Goal: Task Accomplishment & Management: Complete application form

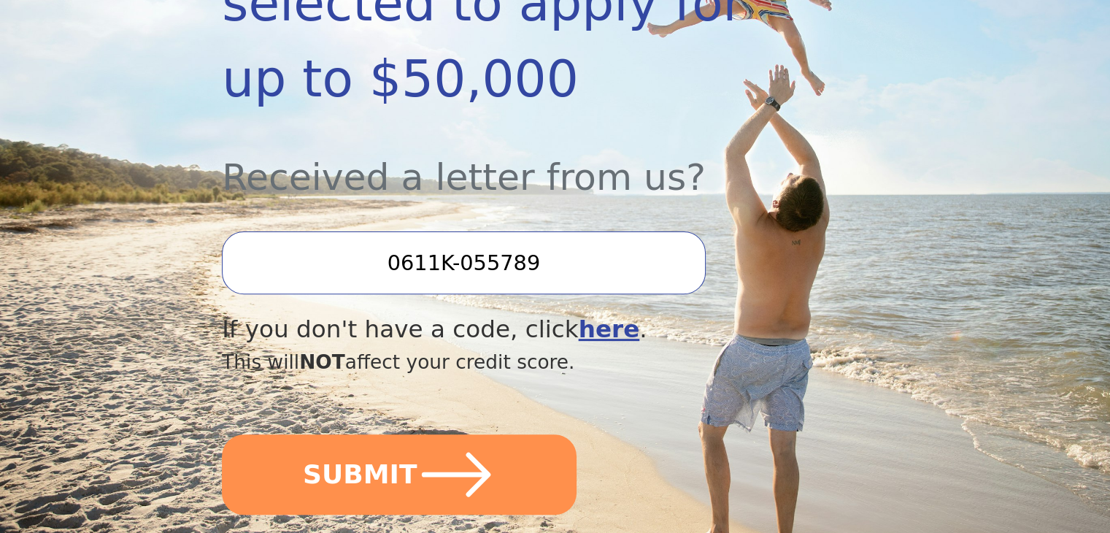
scroll to position [426, 0]
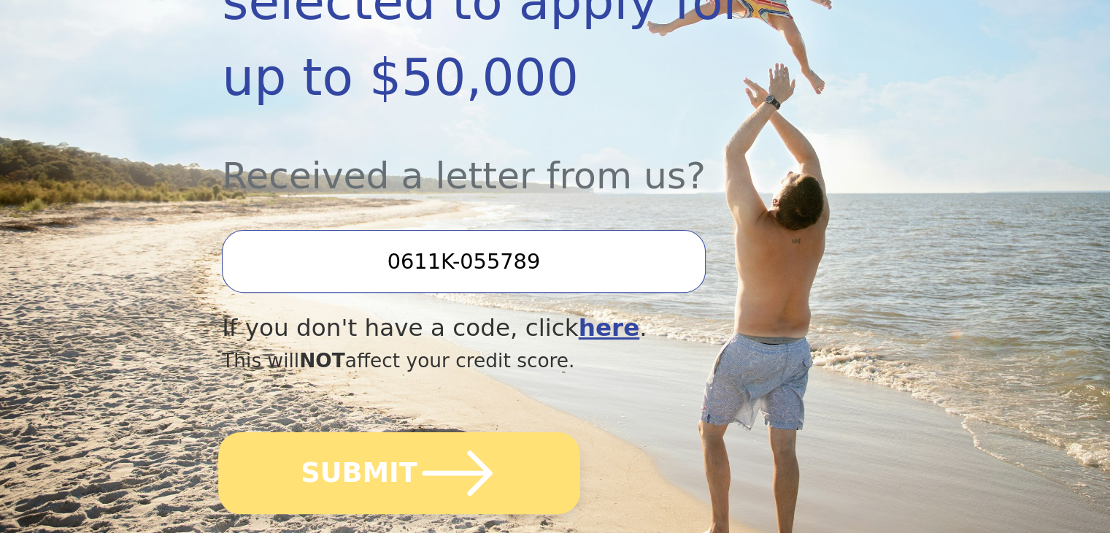
click at [402, 432] on button "SUBMIT" at bounding box center [399, 473] width 362 height 82
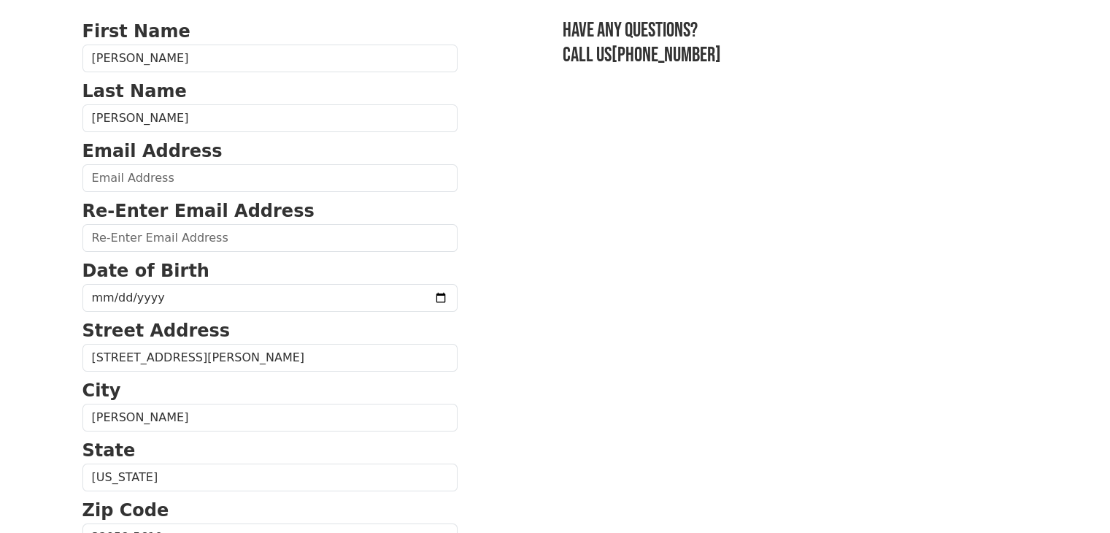
scroll to position [102, 0]
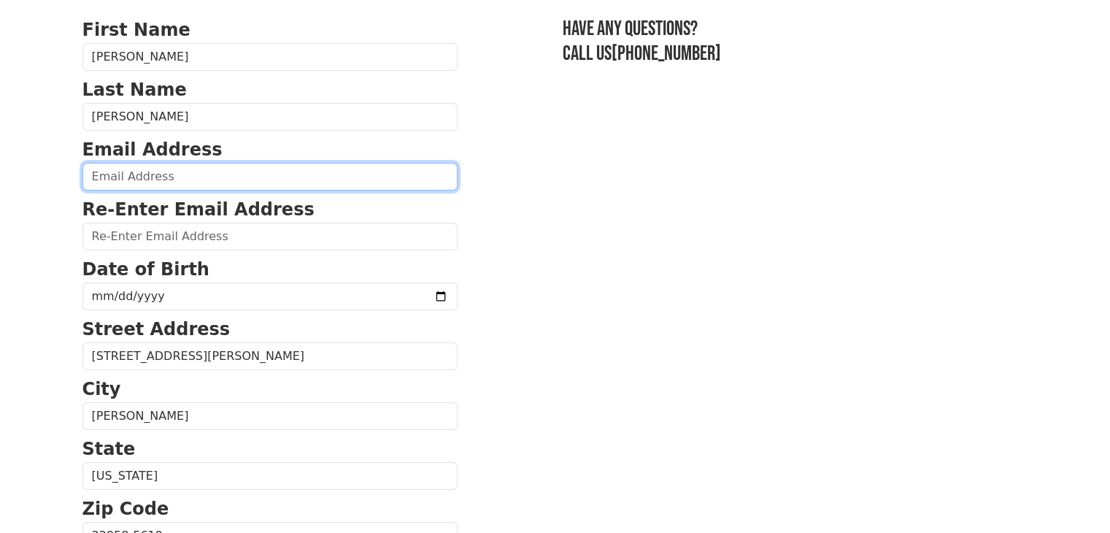
click at [134, 185] on input "email" at bounding box center [269, 177] width 375 height 28
type input "rickybel1218@gmail.com"
type input "(772) 713-1037"
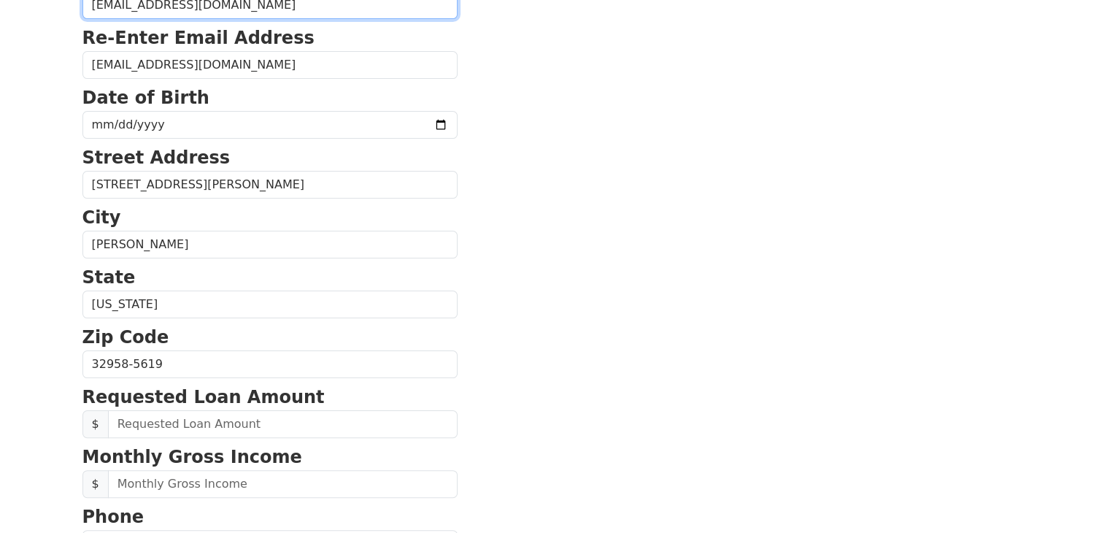
scroll to position [273, 0]
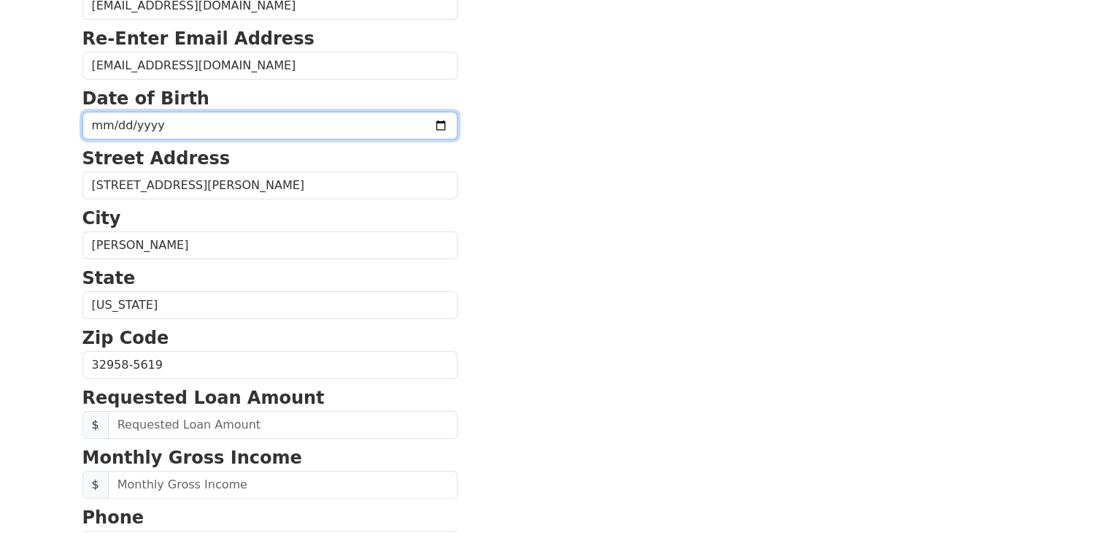
click at [149, 129] on input "date" at bounding box center [269, 126] width 375 height 28
click at [93, 132] on input "date" at bounding box center [269, 126] width 375 height 28
click at [103, 126] on input "date" at bounding box center [269, 126] width 375 height 28
type input "1996-12-18"
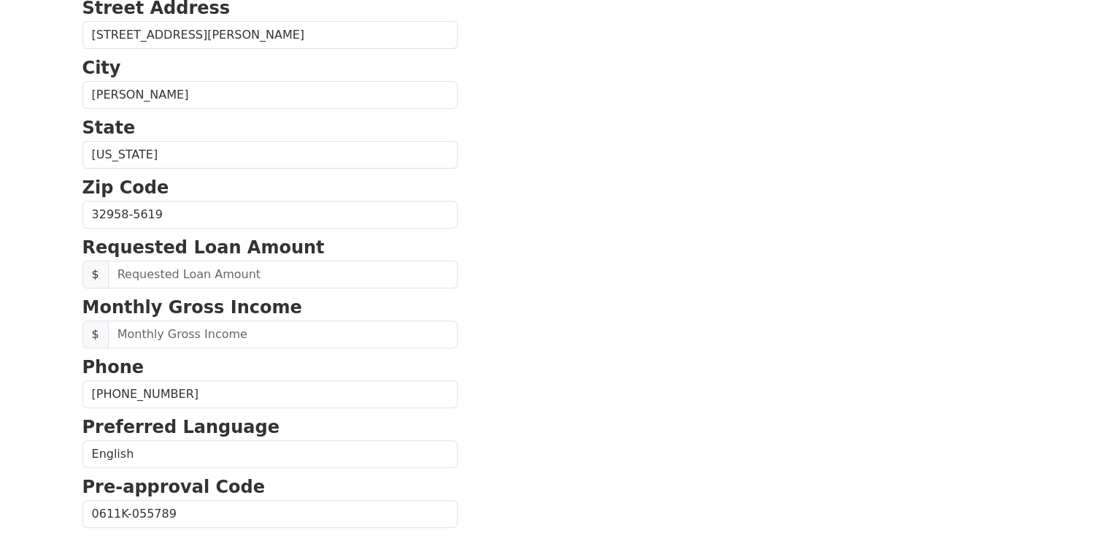
scroll to position [424, 0]
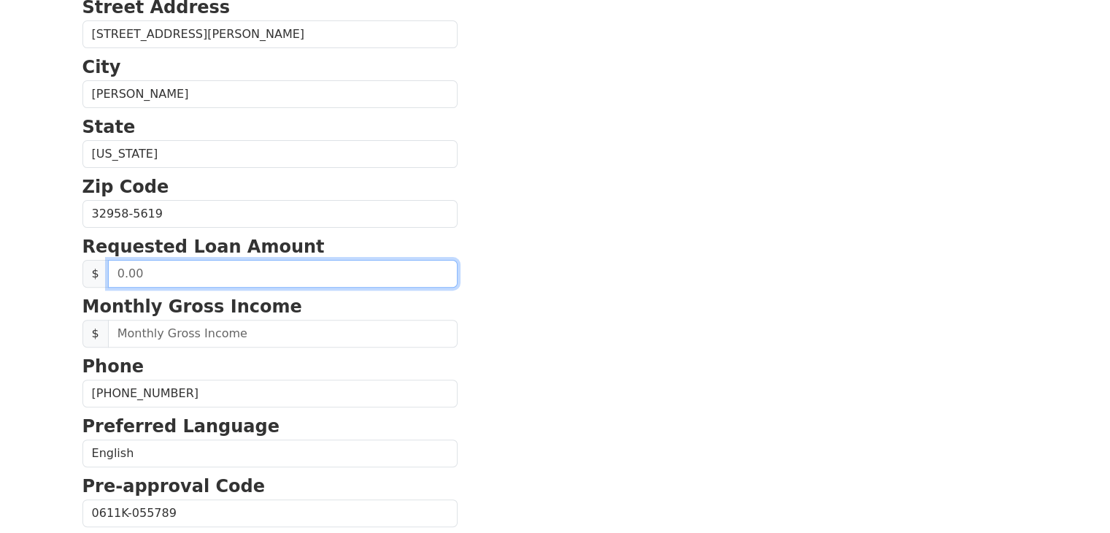
click at [222, 266] on input "text" at bounding box center [283, 274] width 350 height 28
type input "1.00"
type input "20,000.00"
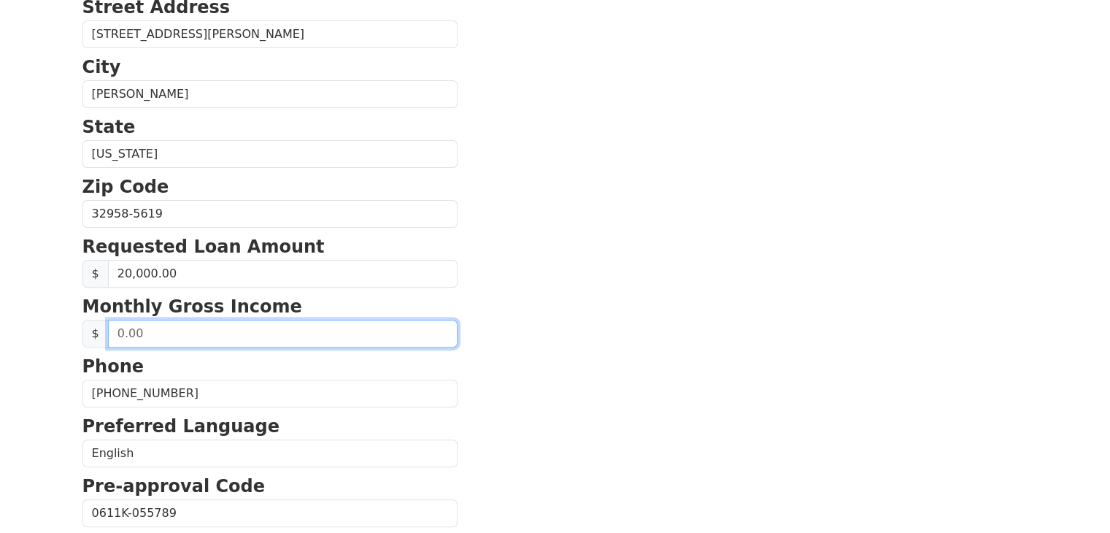
click at [199, 330] on input "text" at bounding box center [283, 334] width 350 height 28
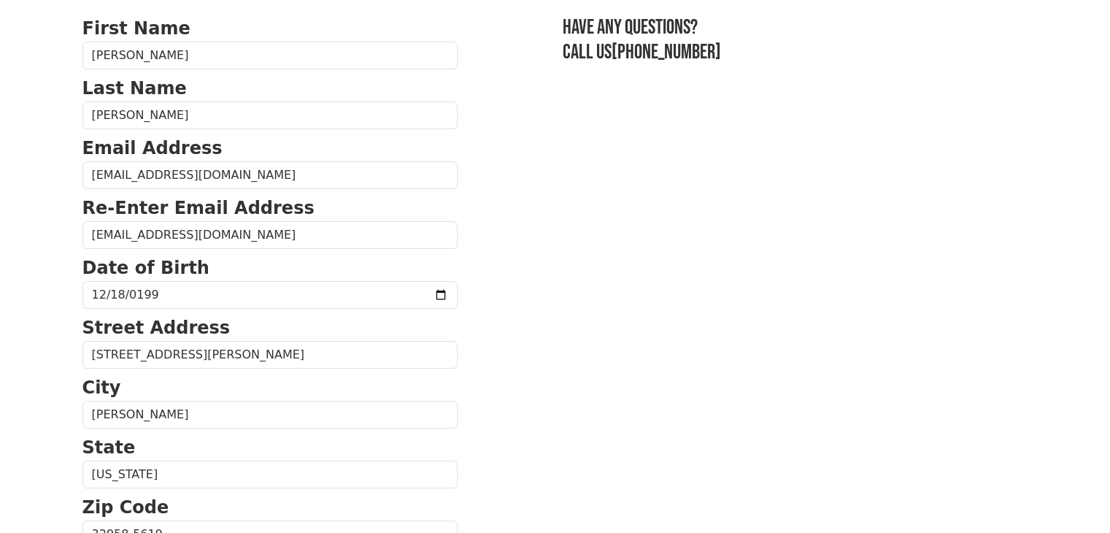
scroll to position [625, 0]
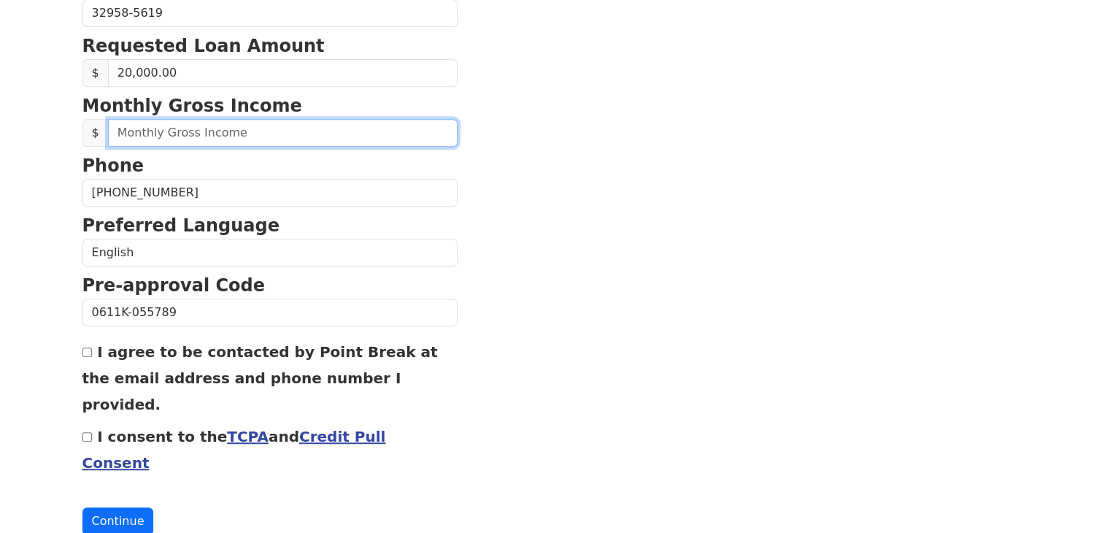
click at [201, 122] on input "text" at bounding box center [283, 133] width 350 height 28
type input "6,000.00"
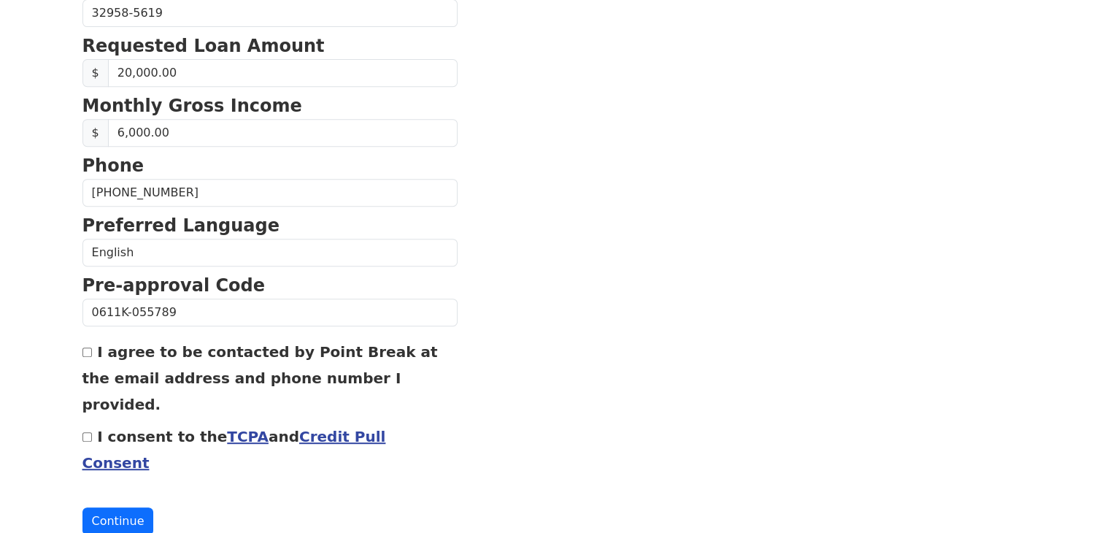
click at [96, 355] on label "I agree to be contacted by Point Break at the email address and phone number I …" at bounding box center [259, 378] width 355 height 70
click at [92, 355] on input "I agree to be contacted by Point Break at the email address and phone number I …" at bounding box center [86, 351] width 9 height 9
checkbox input "true"
click at [88, 423] on div "I consent to the TCPA and Credit Pull Consent" at bounding box center [269, 449] width 375 height 53
click at [89, 432] on input "I consent to the TCPA and Credit Pull Consent" at bounding box center [86, 436] width 9 height 9
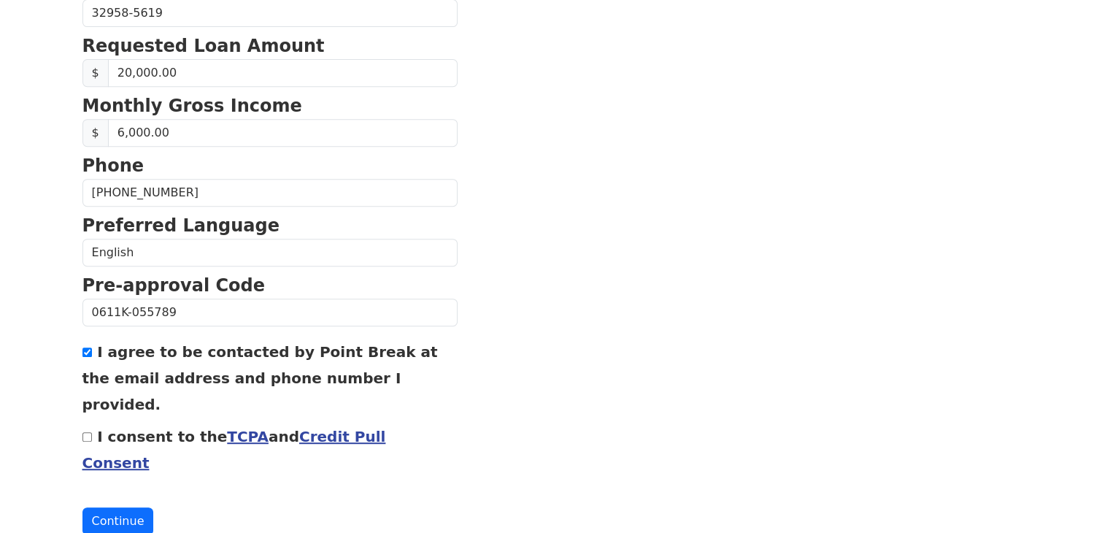
checkbox input "true"
click at [115, 507] on button "Continue" at bounding box center [118, 521] width 72 height 28
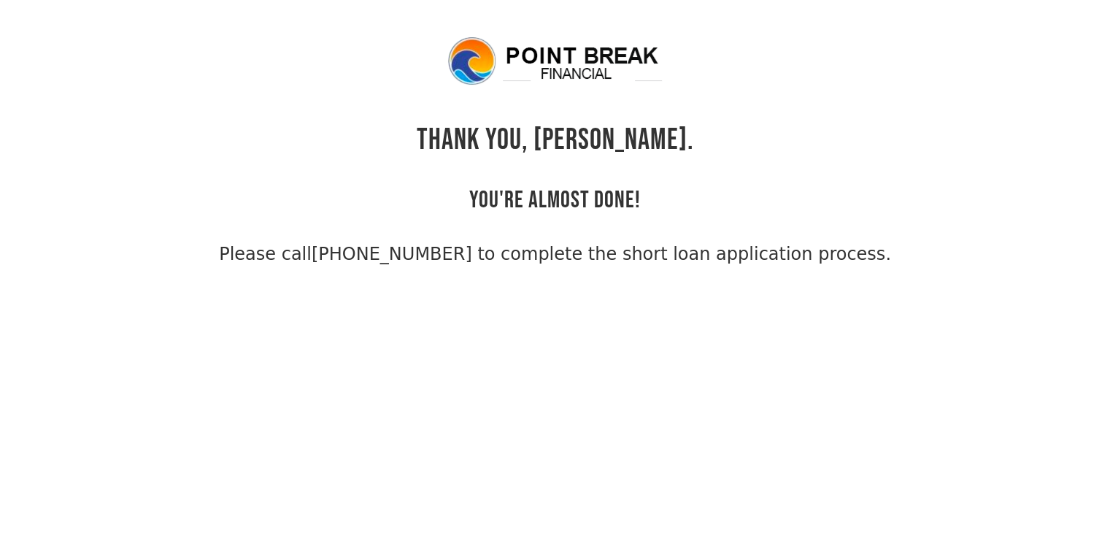
click at [497, 123] on h1 "THANK YOU, [PERSON_NAME]." at bounding box center [555, 140] width 277 height 35
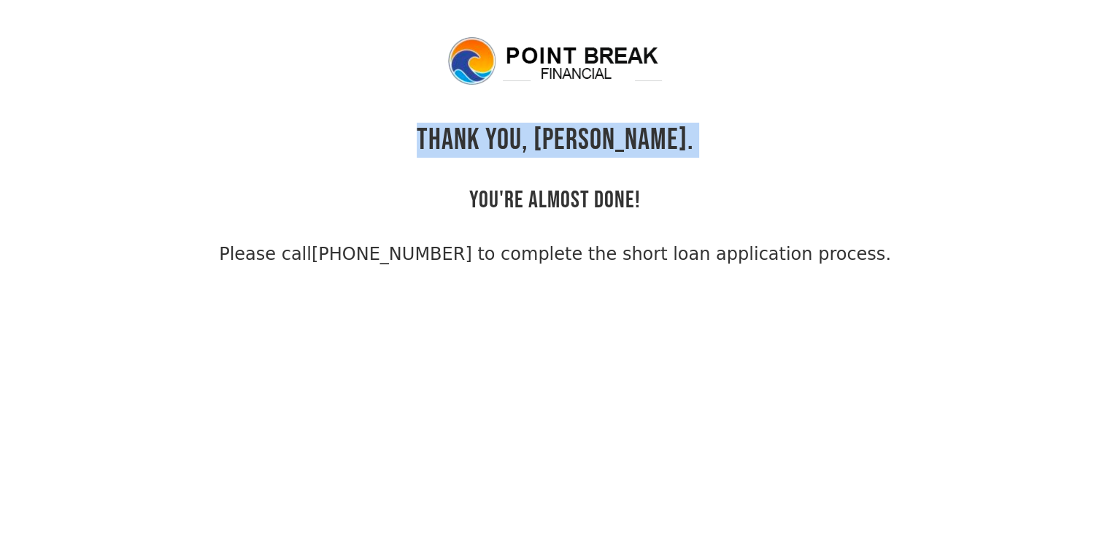
click at [497, 123] on h1 "THANK YOU, [PERSON_NAME]." at bounding box center [555, 140] width 277 height 35
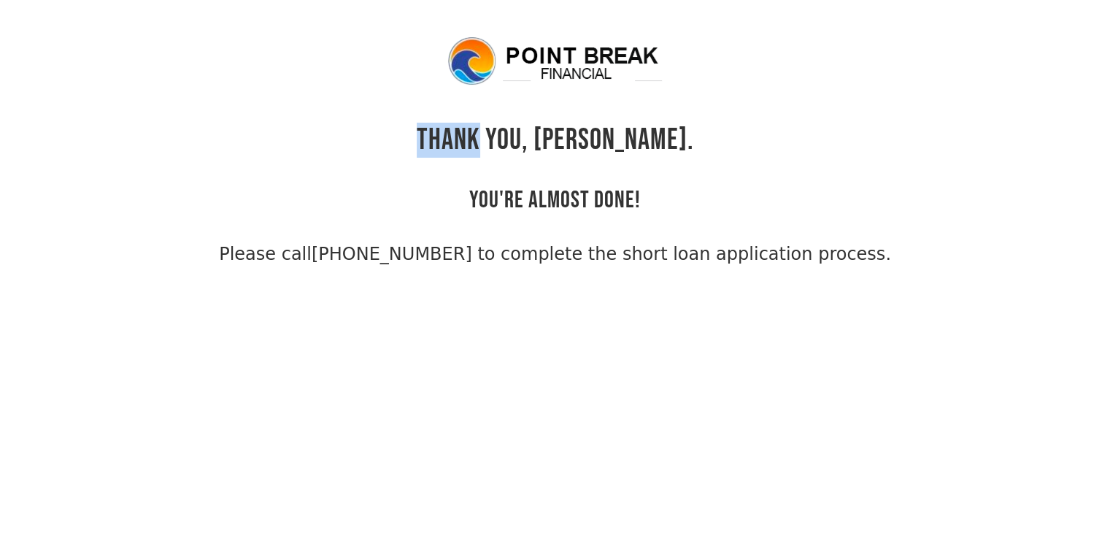
click at [497, 123] on h1 "THANK YOU, [PERSON_NAME]." at bounding box center [555, 140] width 277 height 35
click at [523, 143] on h1 "THANK YOU, [PERSON_NAME]." at bounding box center [555, 140] width 277 height 35
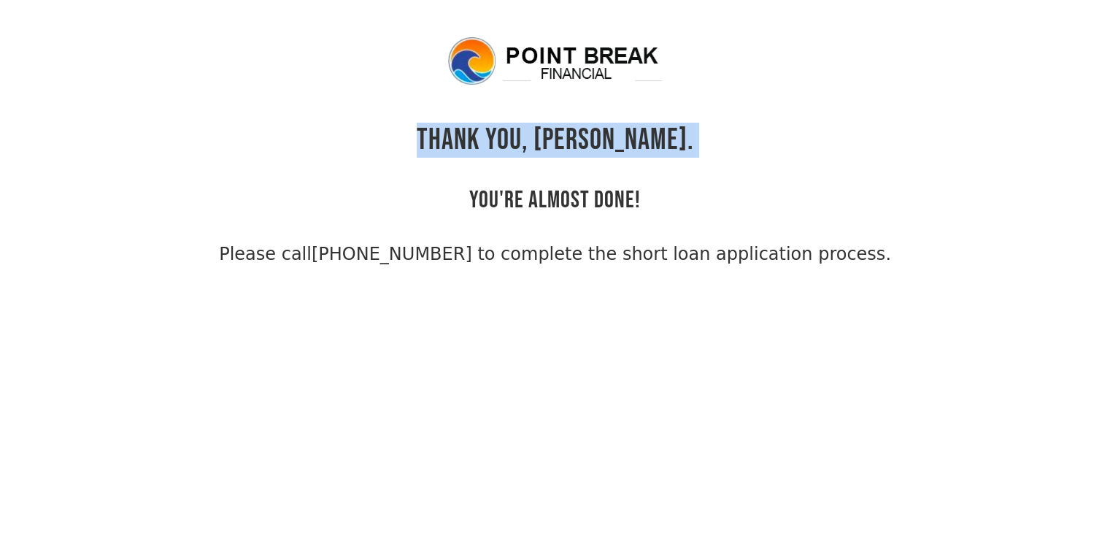
click at [523, 143] on h1 "THANK YOU, [PERSON_NAME]." at bounding box center [555, 140] width 277 height 35
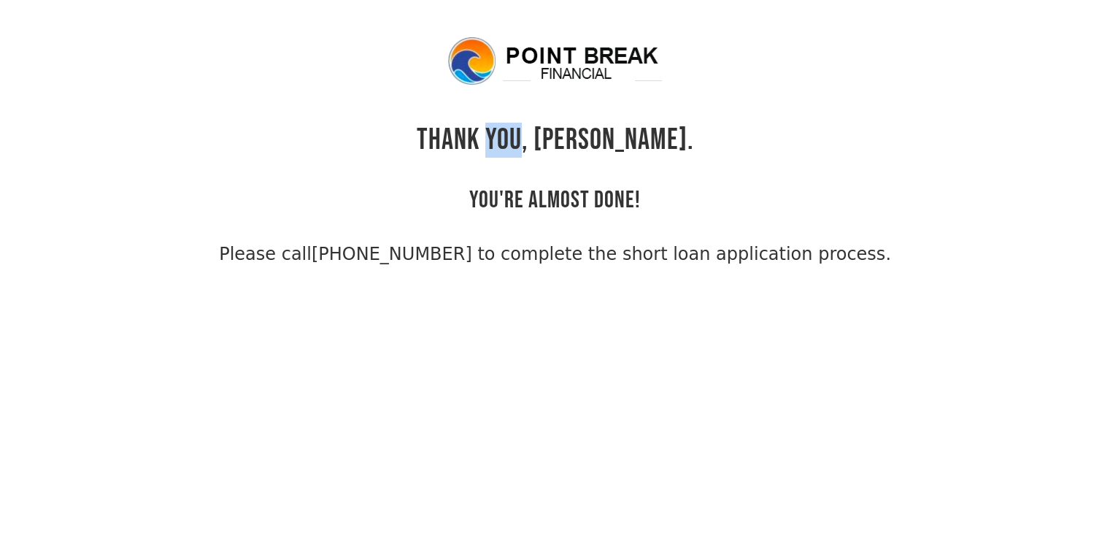
click at [523, 143] on h1 "THANK YOU, [PERSON_NAME]." at bounding box center [555, 140] width 277 height 35
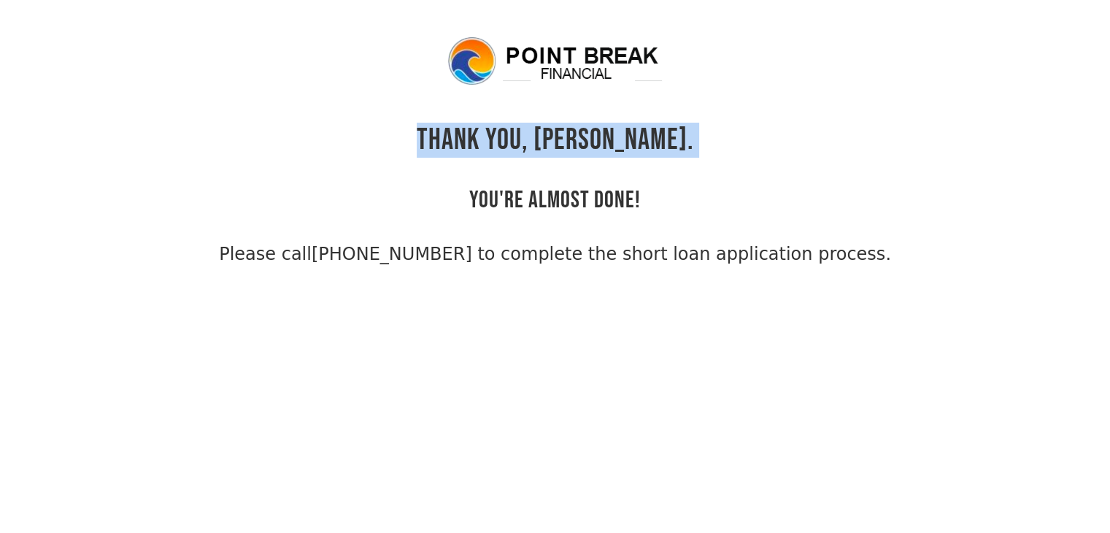
click at [523, 143] on h1 "THANK YOU, [PERSON_NAME]." at bounding box center [555, 140] width 277 height 35
